Goal: Task Accomplishment & Management: Use online tool/utility

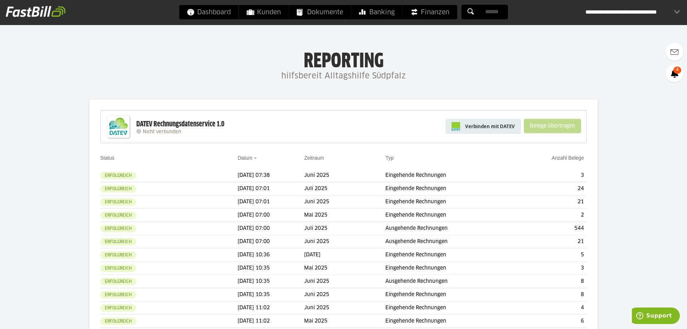
click at [513, 131] on link "Verbinden mit DATEV" at bounding box center [484, 126] width 76 height 15
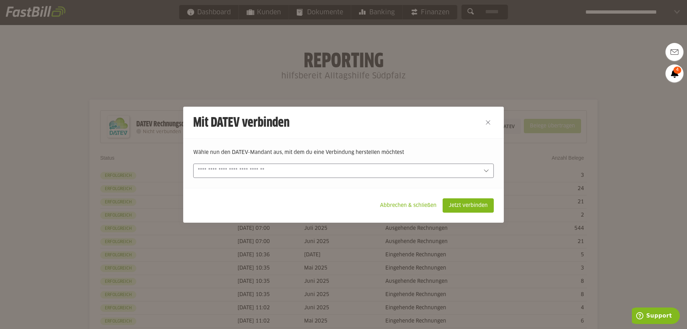
click at [401, 171] on input "text" at bounding box center [338, 171] width 281 height 8
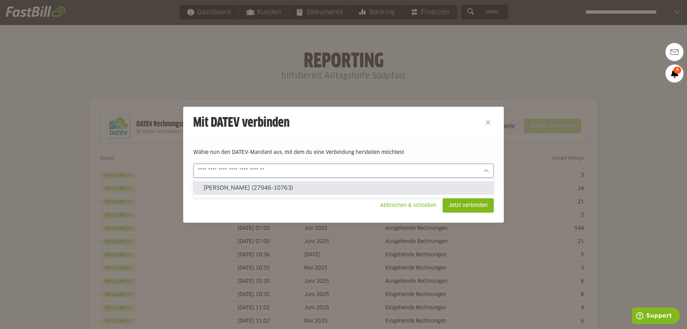
click at [251, 190] on slot "[PERSON_NAME] (27946-10763)" at bounding box center [346, 188] width 284 height 8
type input "**********"
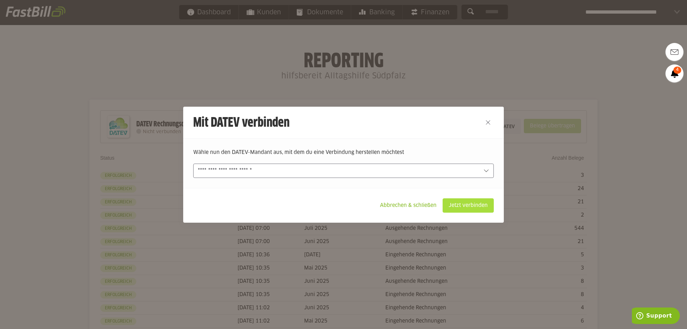
click at [472, 199] on slot "Jetzt verbinden" at bounding box center [468, 206] width 50 height 14
click at [468, 204] on slot "Jetzt verbinden" at bounding box center [468, 206] width 50 height 14
click at [467, 208] on slot "Jetzt verbinden" at bounding box center [468, 206] width 50 height 14
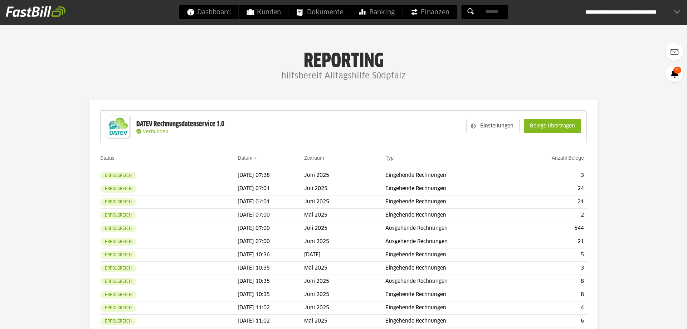
click at [557, 127] on slot "Belege übertragen" at bounding box center [553, 126] width 57 height 14
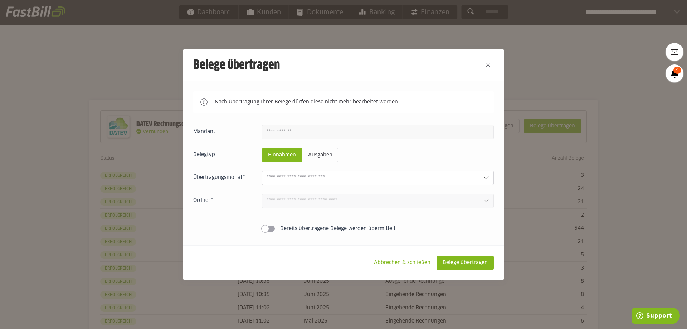
click at [290, 179] on input "text" at bounding box center [372, 178] width 211 height 8
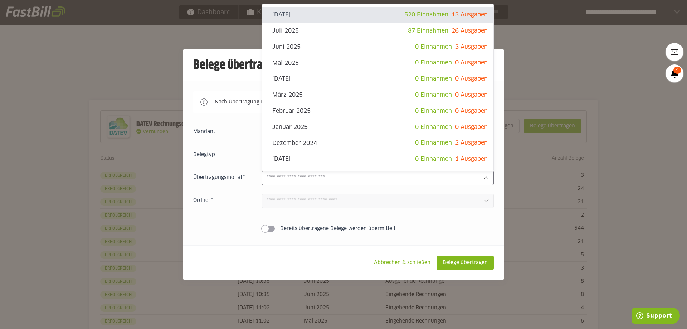
click at [616, 65] on div at bounding box center [343, 164] width 687 height 329
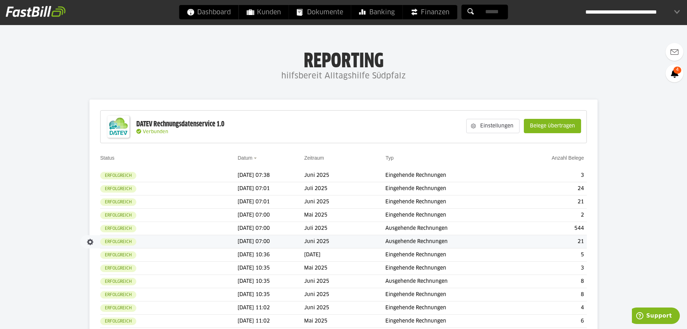
click at [145, 240] on td "Erfolgreich" at bounding box center [168, 241] width 137 height 13
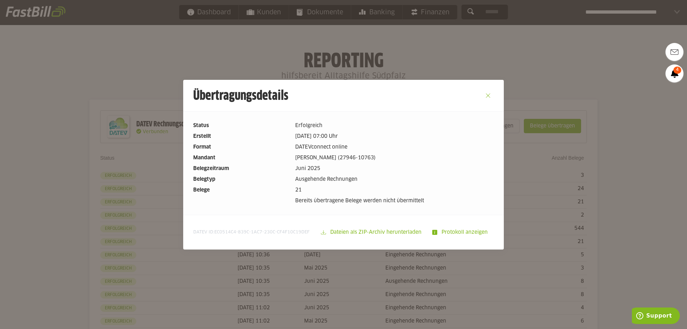
click at [486, 95] on button "Close" at bounding box center [488, 95] width 11 height 11
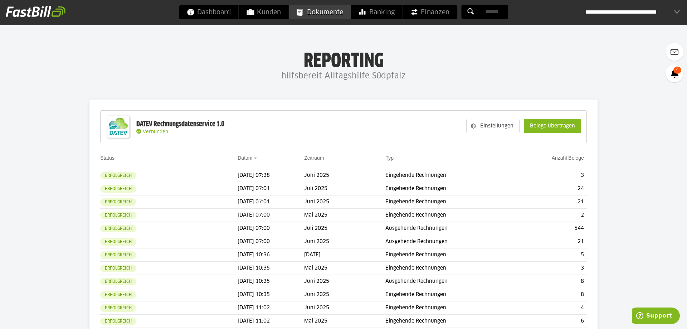
click at [332, 13] on span "Dokumente" at bounding box center [320, 12] width 46 height 14
